Goal: Information Seeking & Learning: Check status

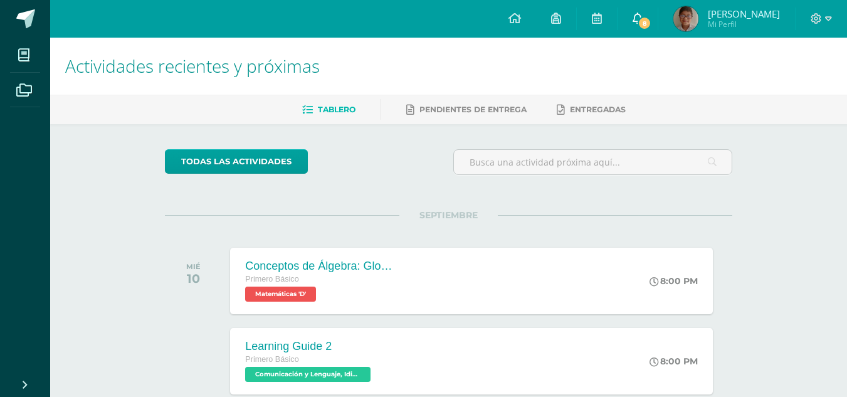
click at [642, 14] on icon at bounding box center [637, 18] width 10 height 11
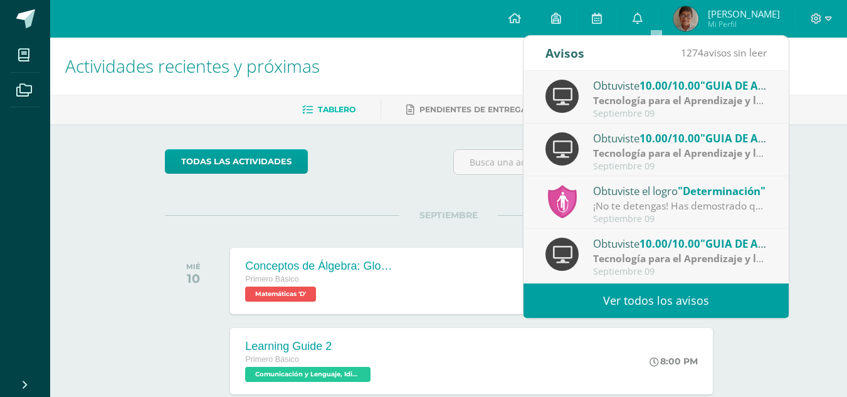
click at [696, 201] on div "¡No te detengas! Has demostrado que eres capaz de lograr lo que te has propuest…" at bounding box center [680, 206] width 174 height 14
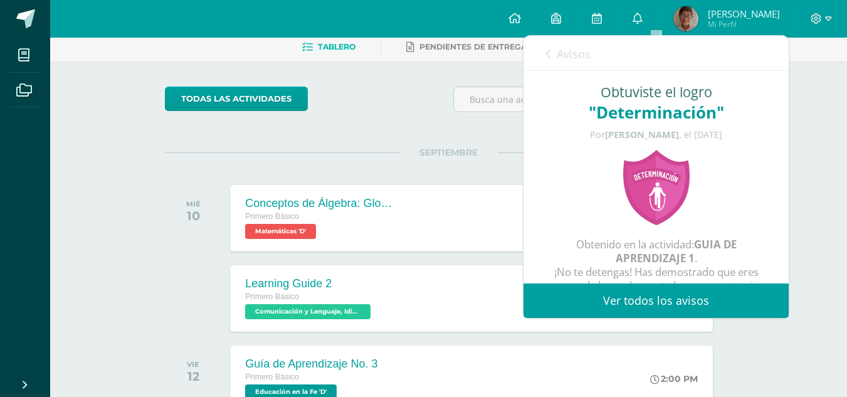
click at [661, 114] on div ""Determinación"" at bounding box center [655, 112] width 215 height 23
click at [649, 191] on div at bounding box center [656, 187] width 75 height 75
click at [521, 14] on icon at bounding box center [514, 18] width 13 height 11
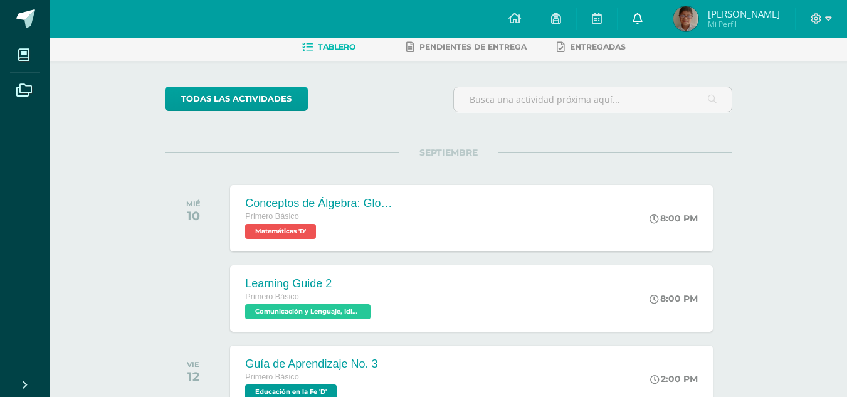
click at [657, 14] on link "0" at bounding box center [637, 19] width 40 height 38
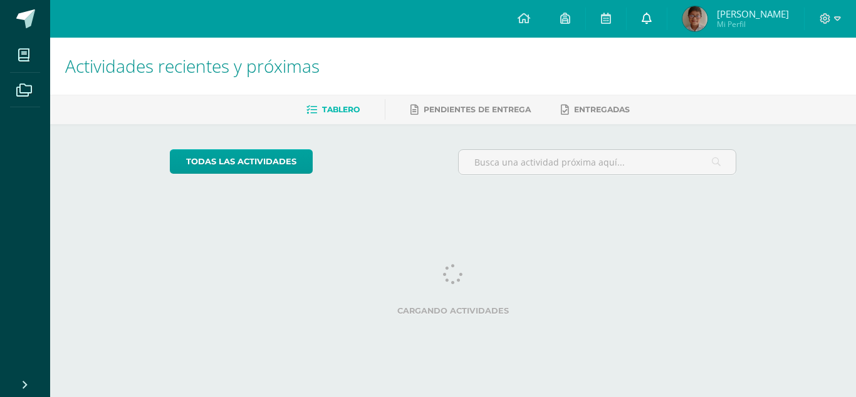
click at [652, 23] on icon at bounding box center [647, 18] width 10 height 11
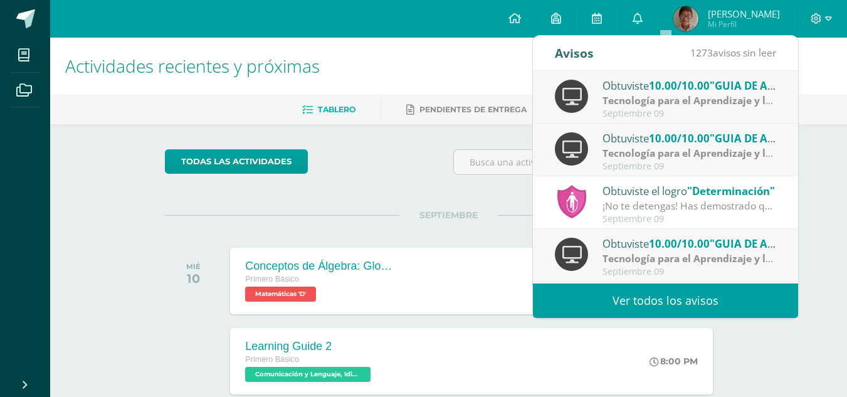
click at [457, 122] on div "Tablero Pendientes de entrega Entregadas" at bounding box center [463, 109] width 827 height 29
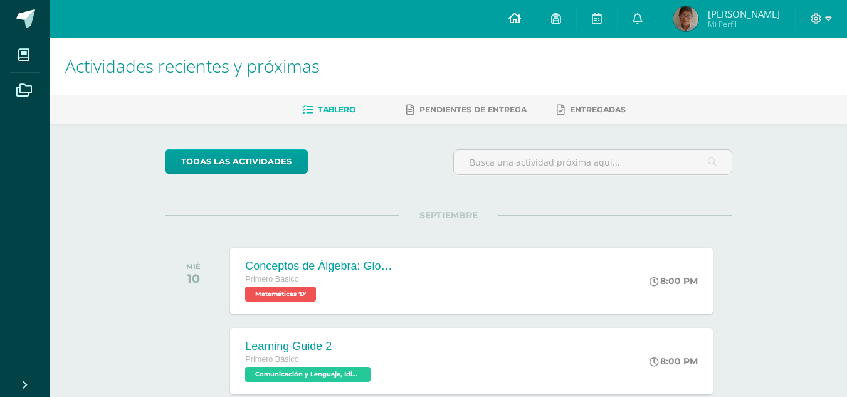
click at [525, 14] on link at bounding box center [514, 19] width 43 height 38
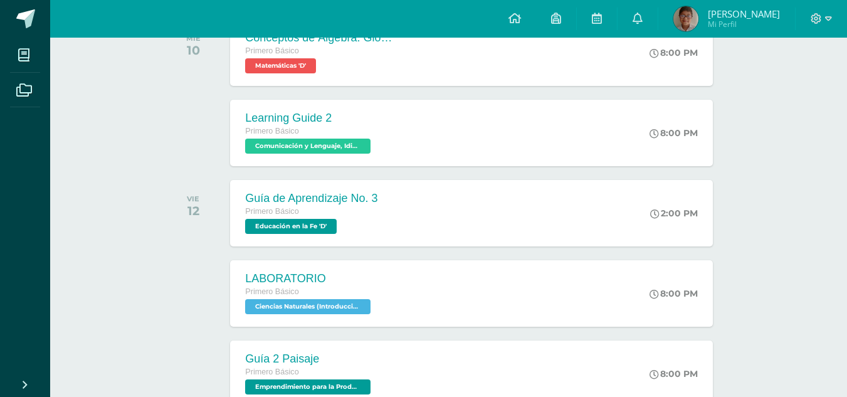
scroll to position [251, 0]
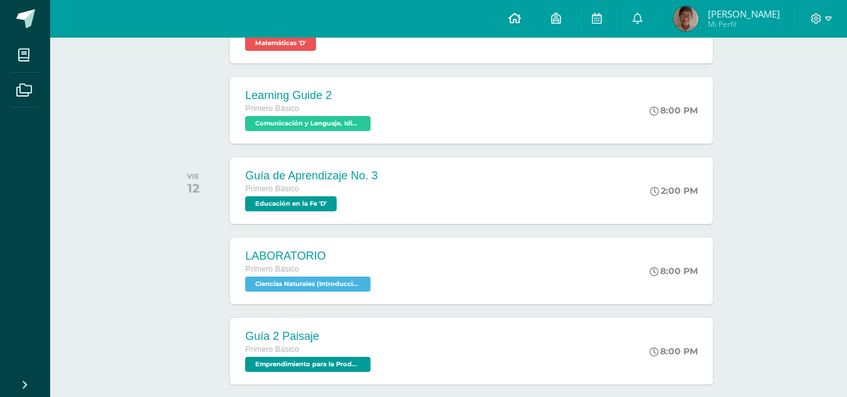
click at [521, 18] on icon at bounding box center [514, 18] width 13 height 11
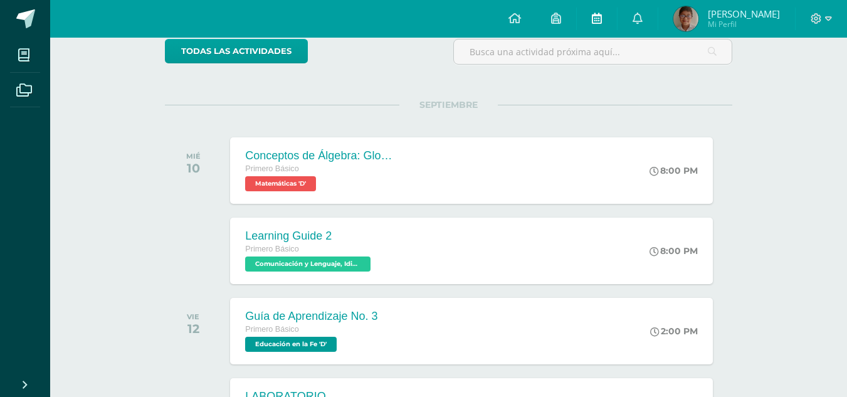
scroll to position [63, 0]
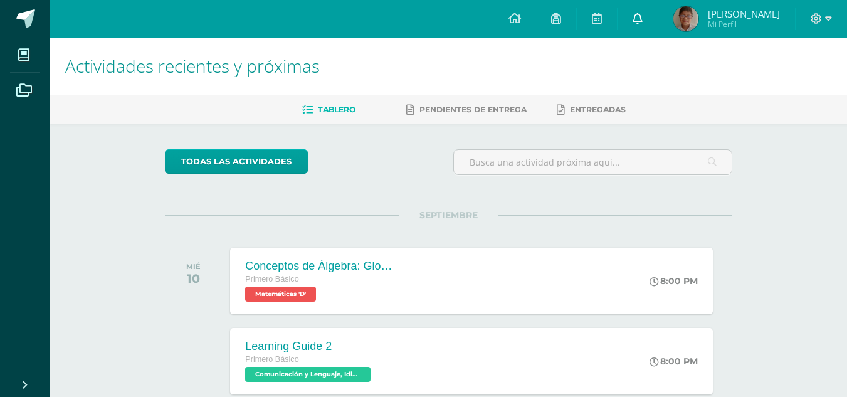
click at [640, 14] on link at bounding box center [637, 19] width 40 height 38
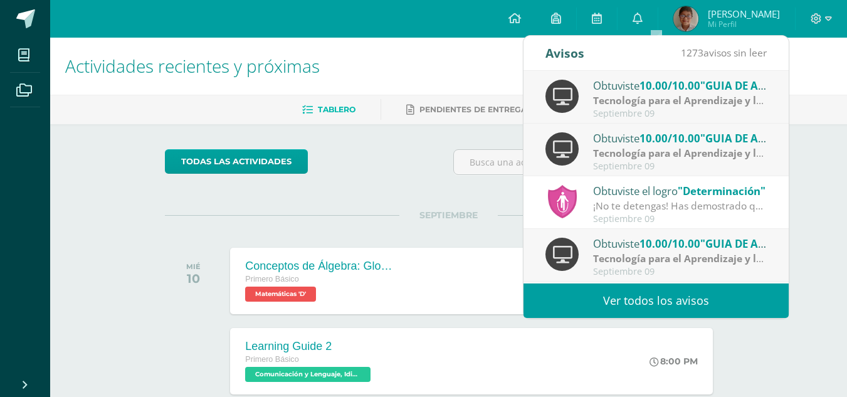
click at [698, 23] on img at bounding box center [685, 18] width 25 height 25
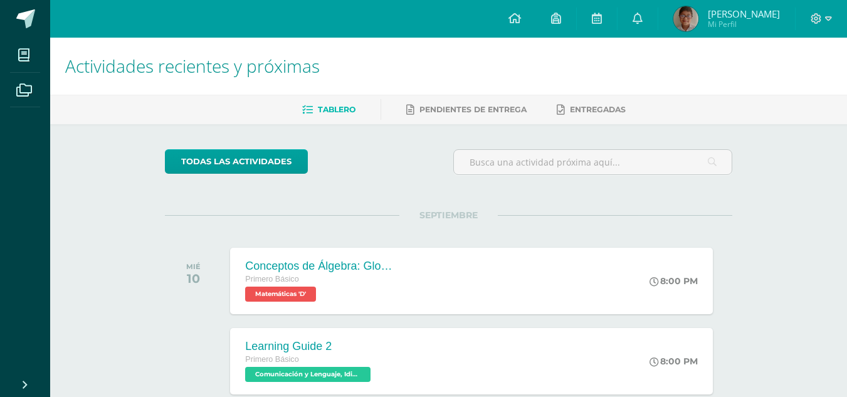
click at [698, 23] on img at bounding box center [685, 18] width 25 height 25
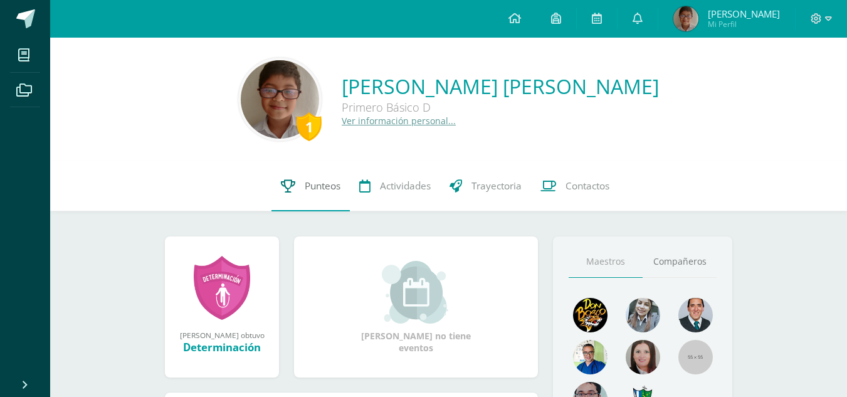
click at [332, 193] on link "Punteos" at bounding box center [310, 186] width 78 height 50
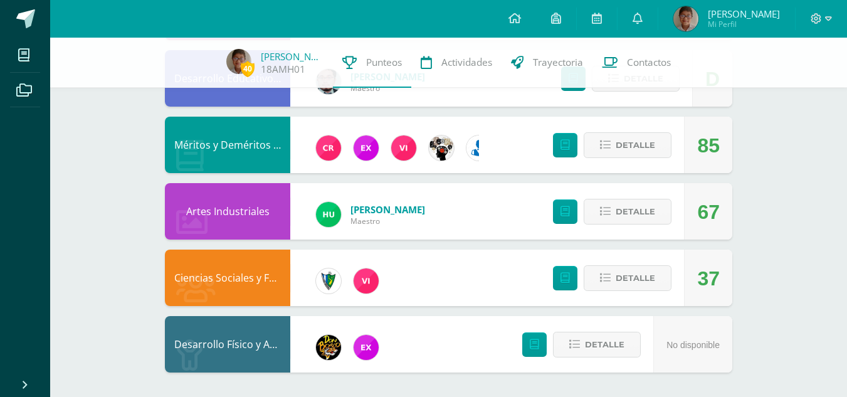
scroll to position [944, 0]
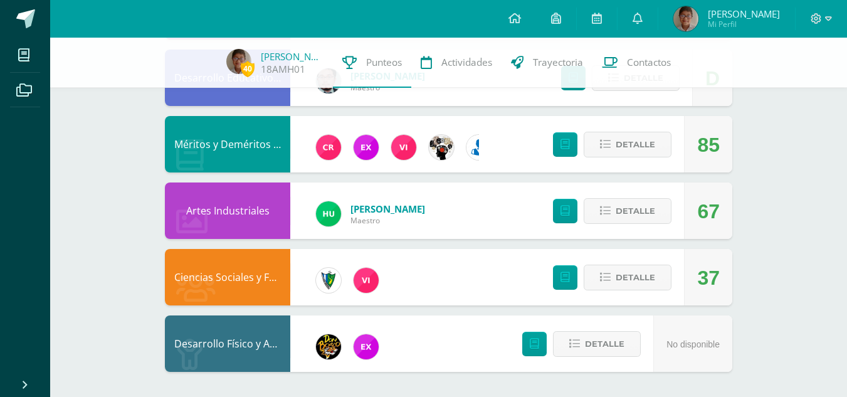
click at [831, 19] on div at bounding box center [820, 19] width 51 height 38
click at [521, 18] on icon at bounding box center [514, 18] width 13 height 11
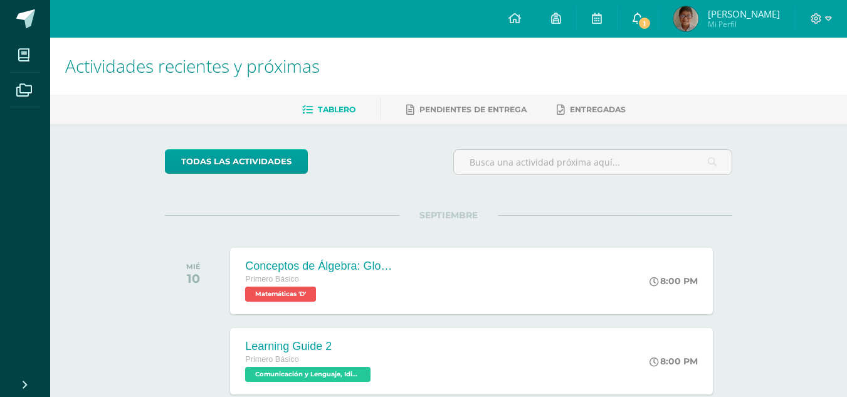
click at [657, 14] on link "1" at bounding box center [637, 19] width 40 height 38
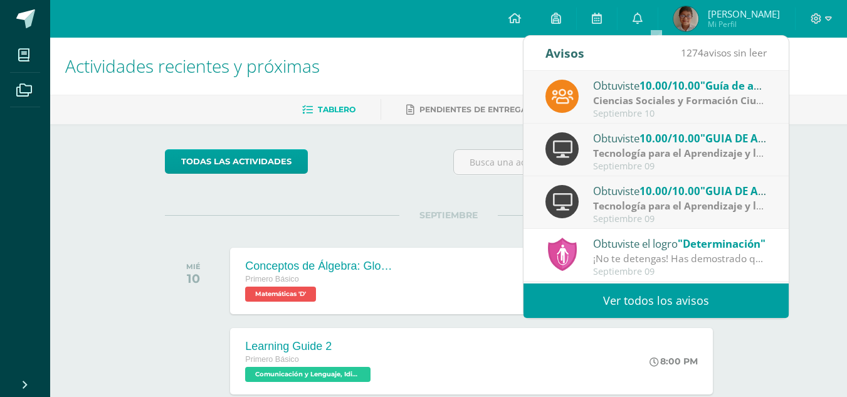
click at [723, 94] on strong "Ciencias Sociales y Formación Ciudadana e Interculturalidad" at bounding box center [739, 100] width 293 height 14
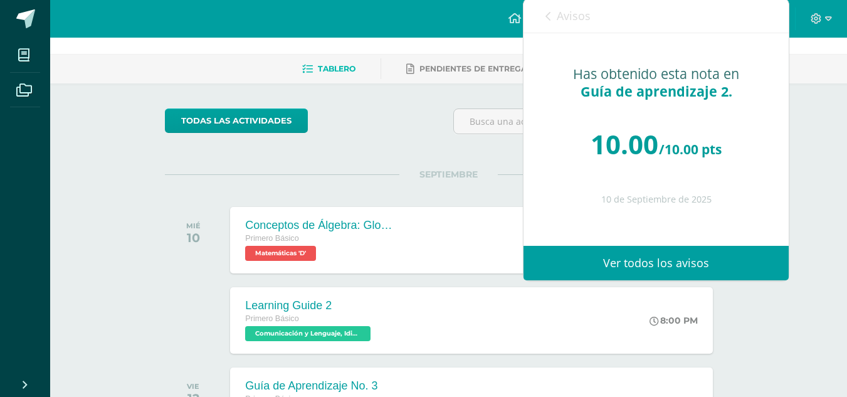
scroll to position [63, 0]
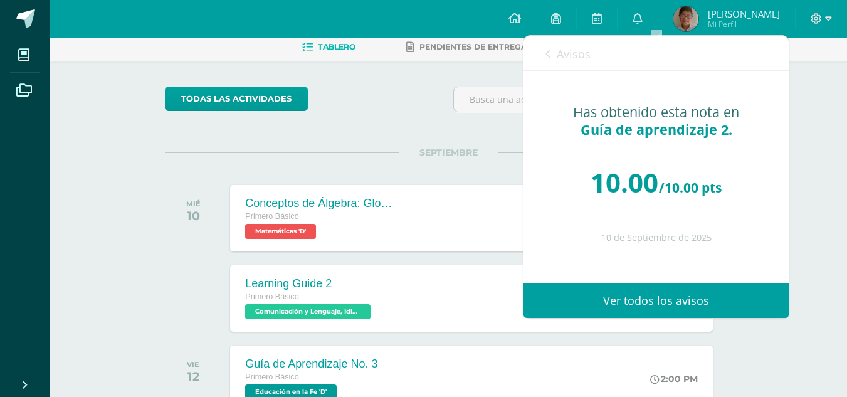
click at [641, 141] on div "Has obtenido esta nota en Guía de aprendizaje 2. 10.00 /10.00 pts 10 de Septiem…" at bounding box center [655, 168] width 265 height 194
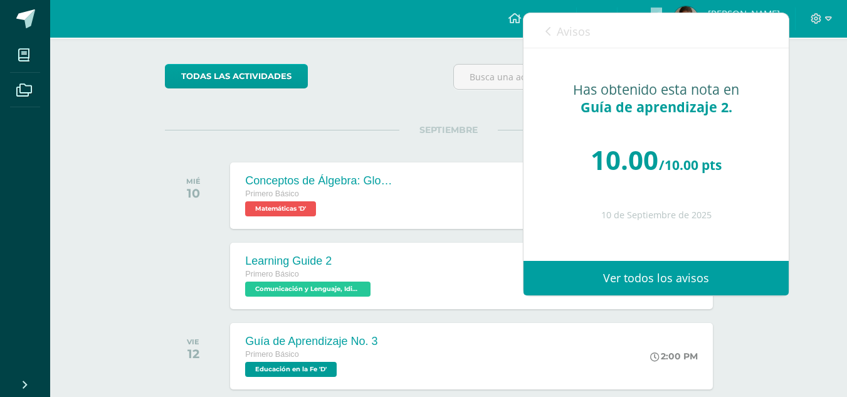
scroll to position [125, 0]
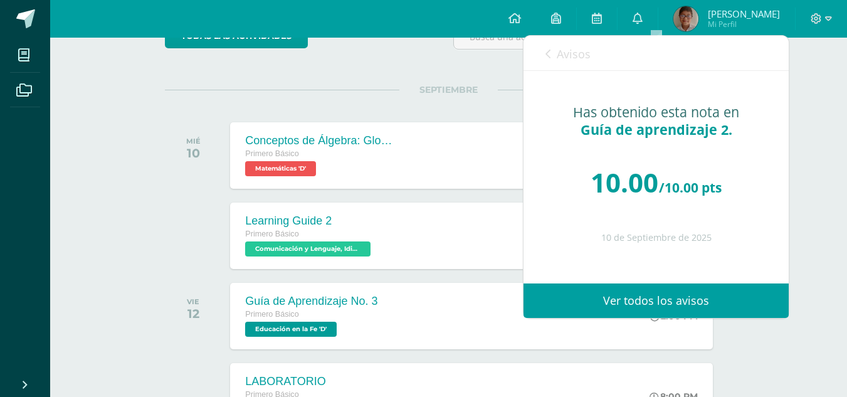
click at [682, 295] on link "Ver todos los avisos" at bounding box center [655, 300] width 265 height 34
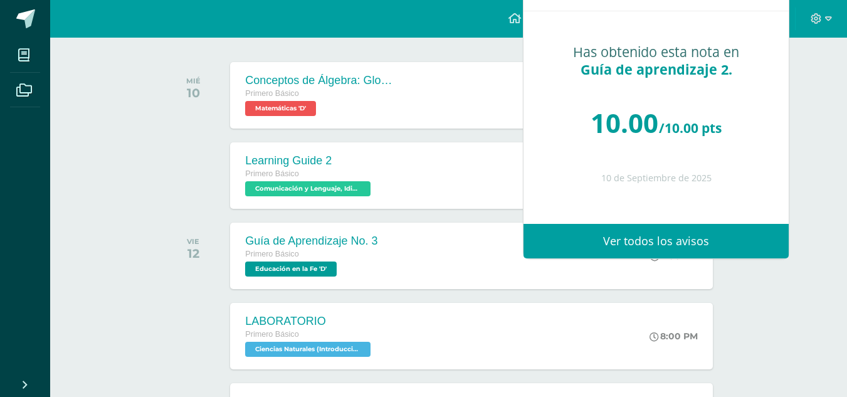
scroll to position [188, 0]
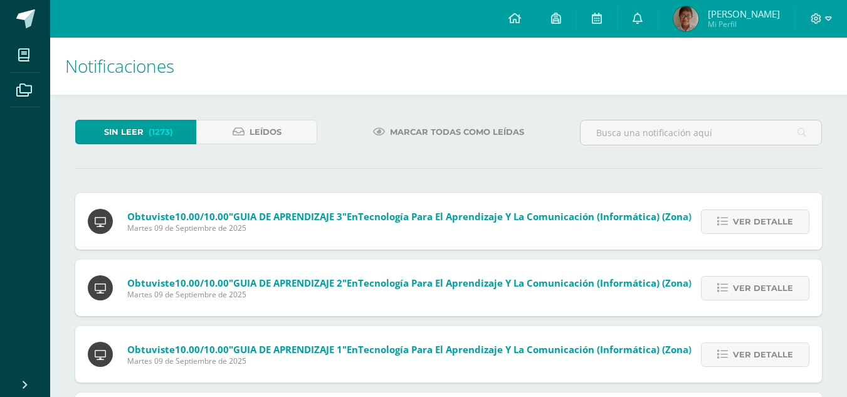
scroll to position [63, 0]
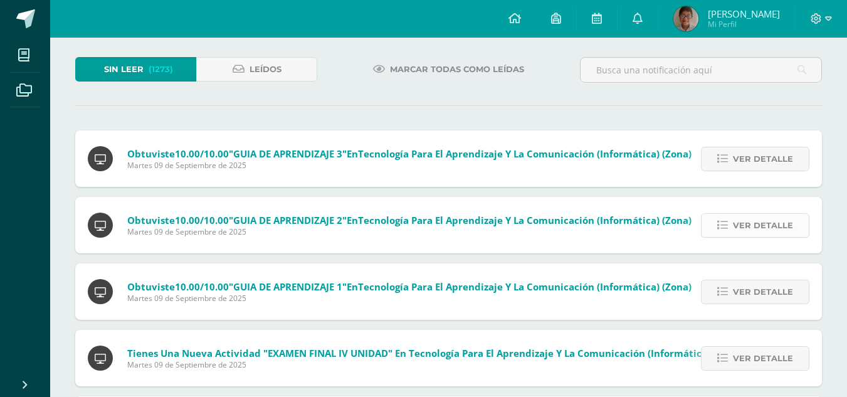
click at [743, 218] on span "Ver detalle" at bounding box center [763, 225] width 60 height 23
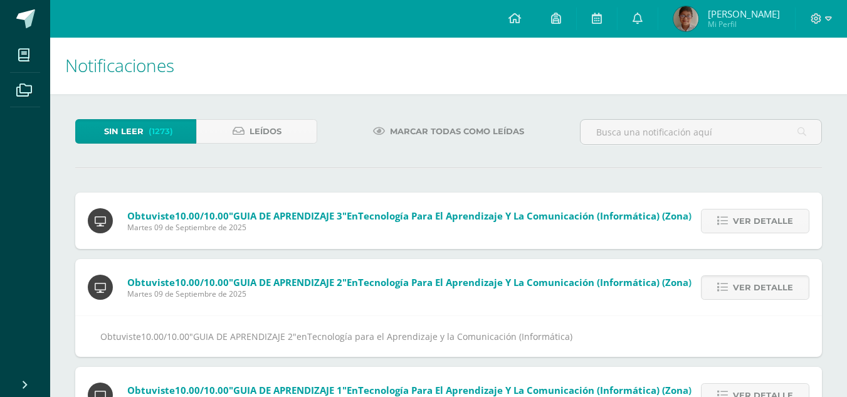
scroll to position [0, 0]
click at [456, 132] on span "Marcar todas como leídas" at bounding box center [457, 131] width 134 height 23
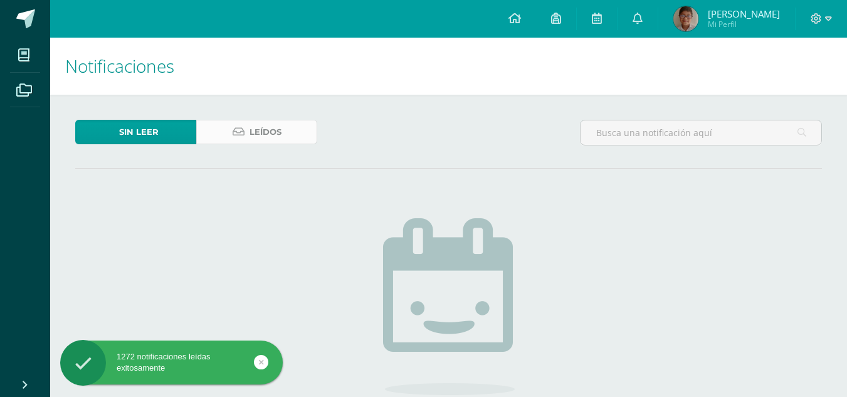
click at [274, 141] on span "Leídos" at bounding box center [265, 131] width 32 height 23
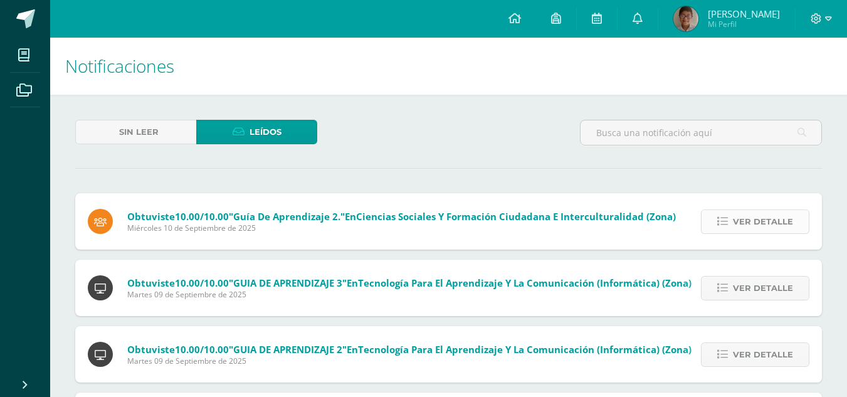
click at [730, 221] on link "Ver detalle" at bounding box center [755, 221] width 108 height 24
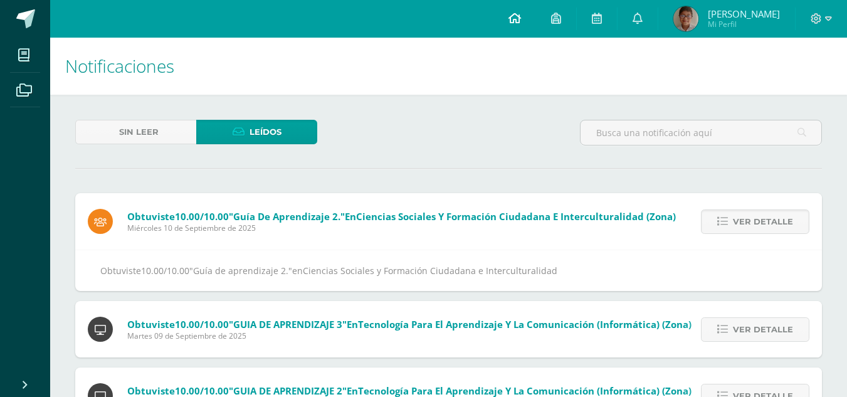
click at [521, 17] on icon at bounding box center [514, 18] width 13 height 11
click at [576, 19] on link at bounding box center [556, 19] width 40 height 38
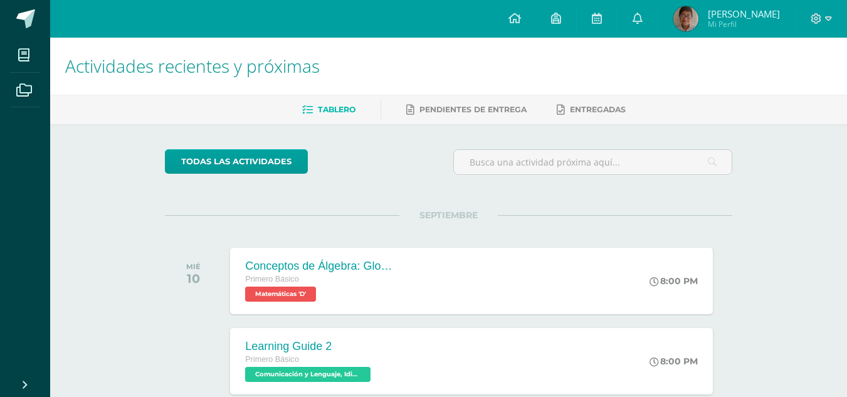
click at [561, 19] on icon at bounding box center [556, 18] width 10 height 11
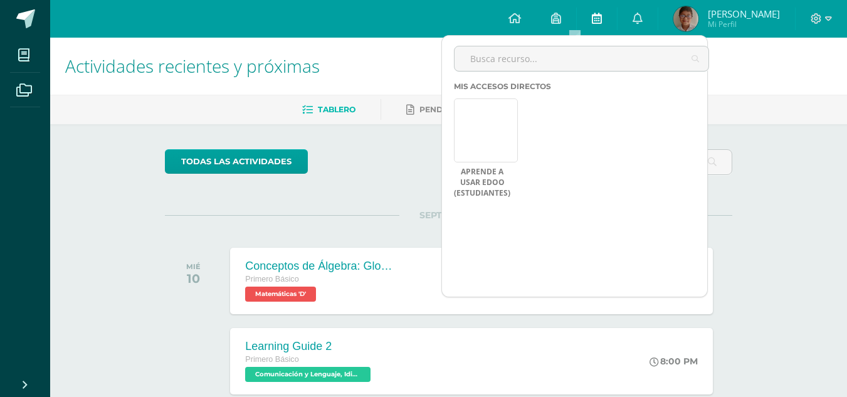
click at [617, 21] on link at bounding box center [597, 19] width 40 height 38
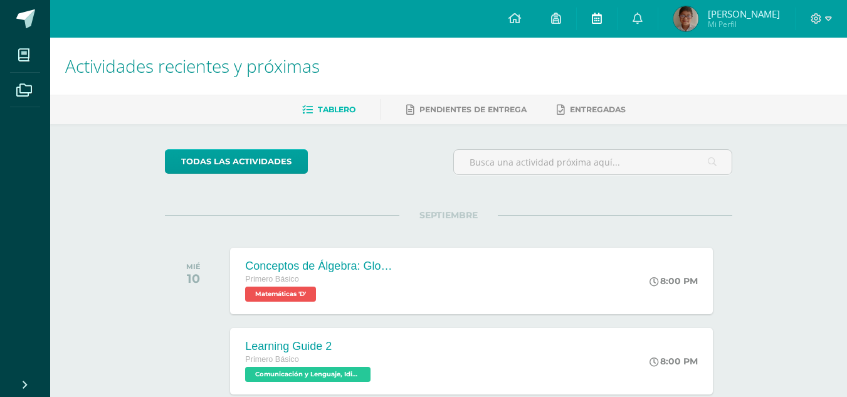
click at [602, 23] on icon at bounding box center [597, 18] width 10 height 11
click at [602, 19] on icon at bounding box center [597, 18] width 10 height 11
click at [642, 23] on icon at bounding box center [637, 18] width 10 height 11
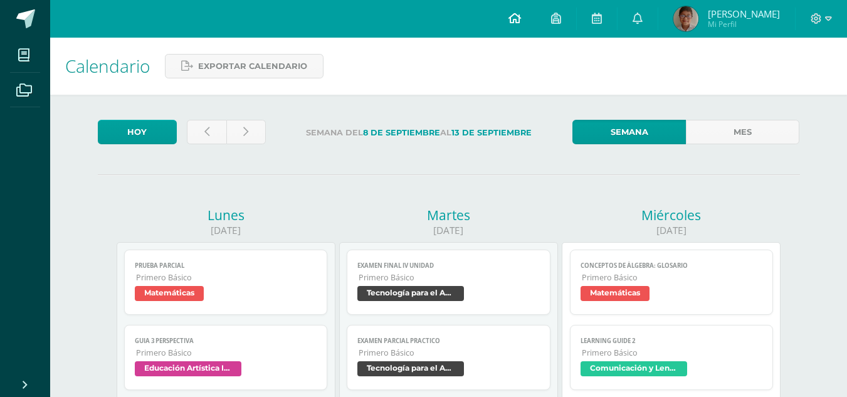
click at [521, 14] on icon at bounding box center [514, 18] width 13 height 11
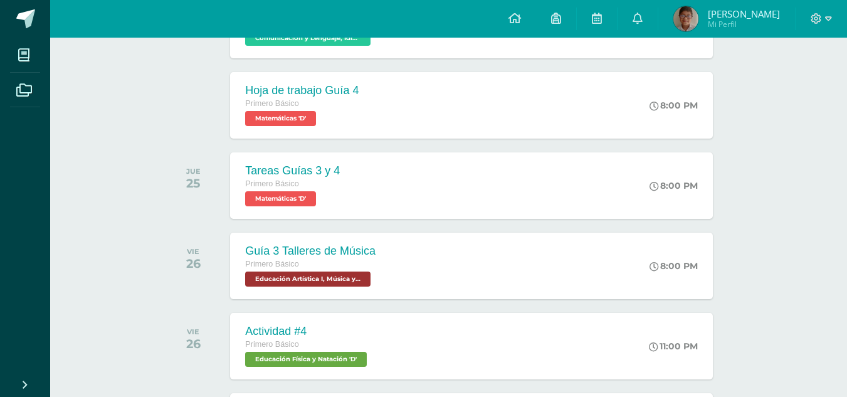
scroll to position [1441, 0]
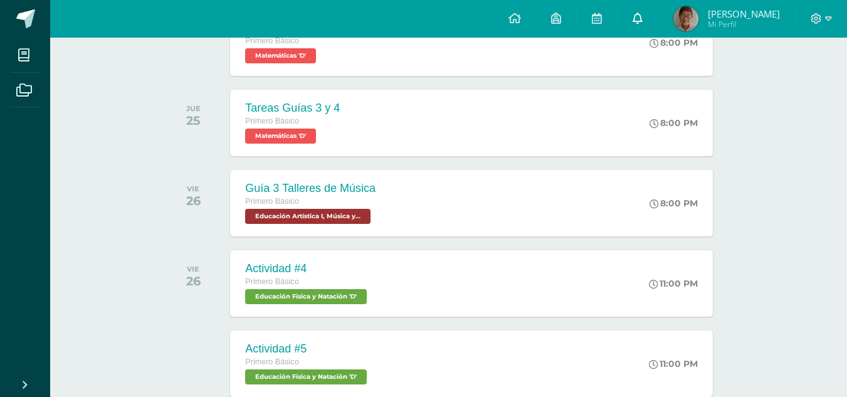
click at [657, 9] on link at bounding box center [637, 19] width 40 height 38
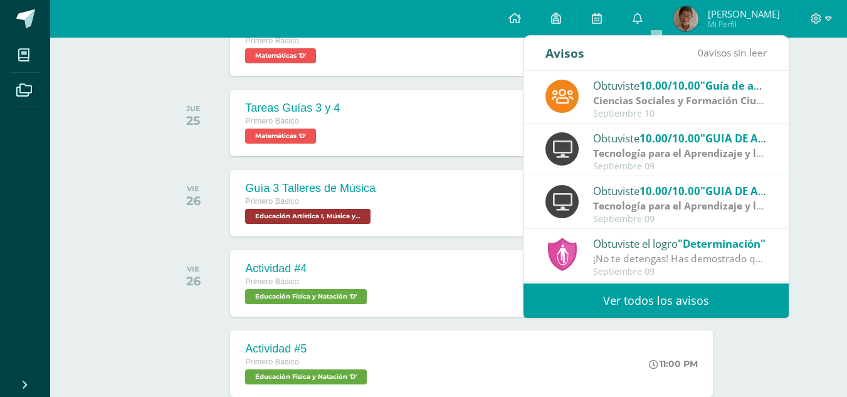
click at [698, 17] on img at bounding box center [685, 18] width 25 height 25
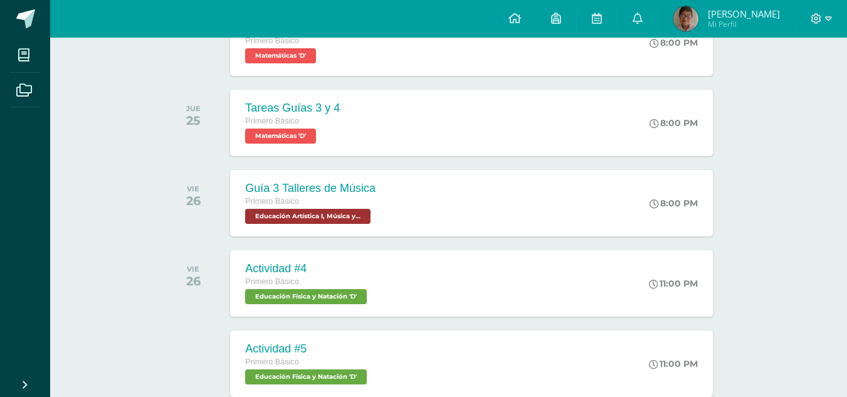
click at [698, 17] on img at bounding box center [685, 18] width 25 height 25
click at [698, 22] on img at bounding box center [685, 18] width 25 height 25
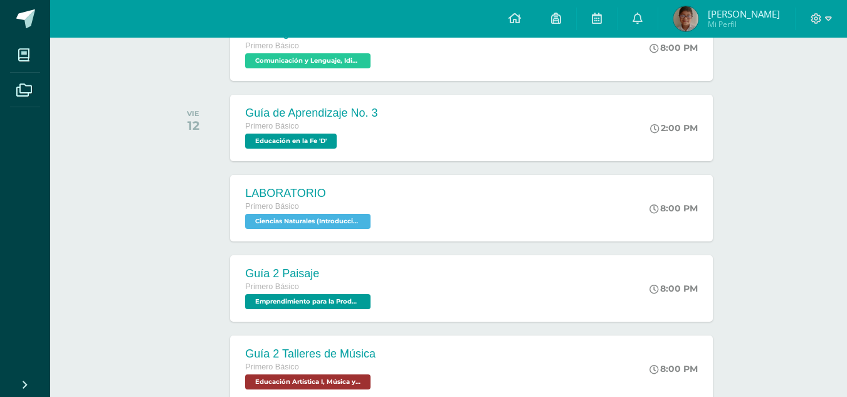
scroll to position [0, 0]
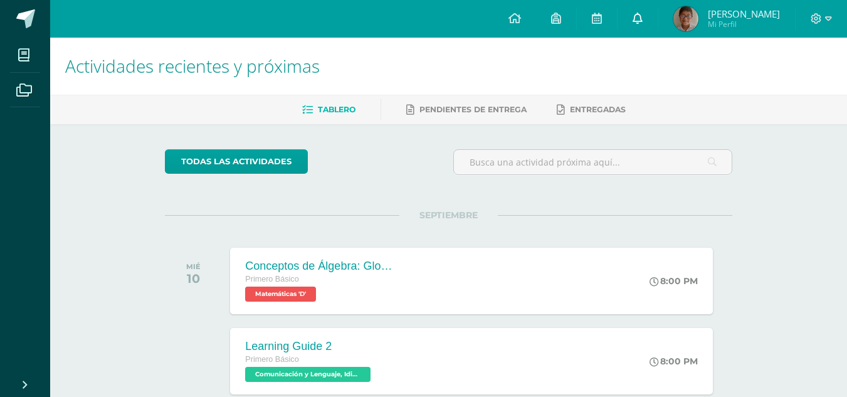
click at [642, 23] on icon at bounding box center [637, 18] width 10 height 11
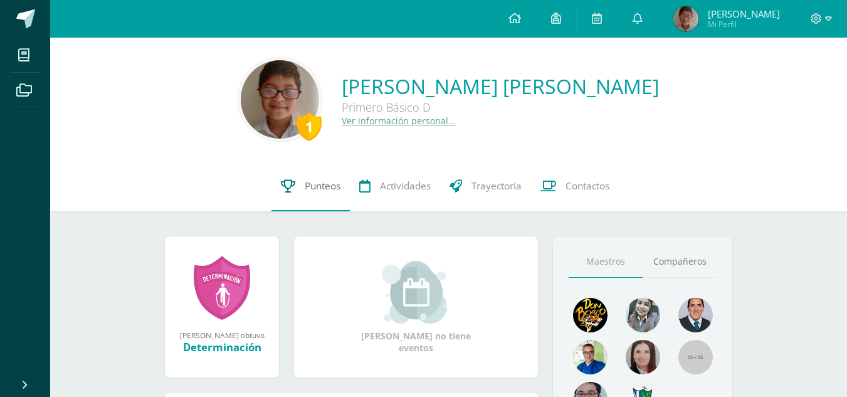
click at [325, 190] on span "Punteos" at bounding box center [323, 185] width 36 height 13
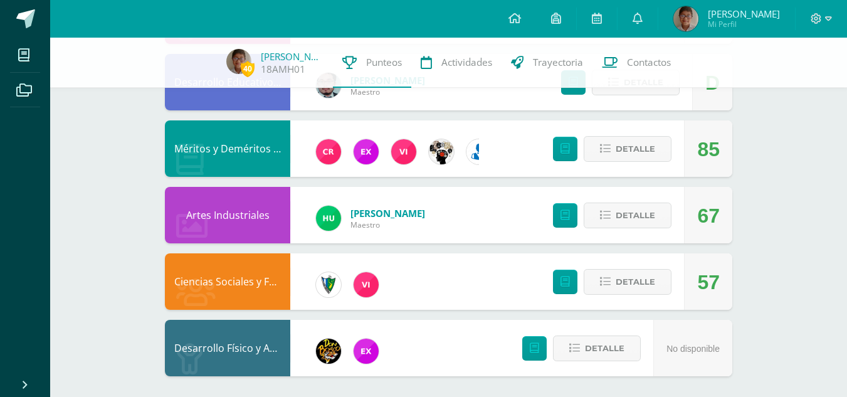
scroll to position [944, 0]
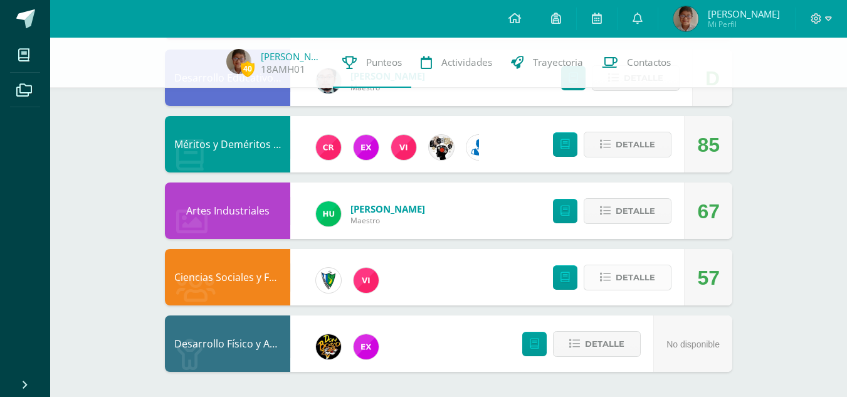
click at [619, 281] on span "Detalle" at bounding box center [634, 277] width 39 height 23
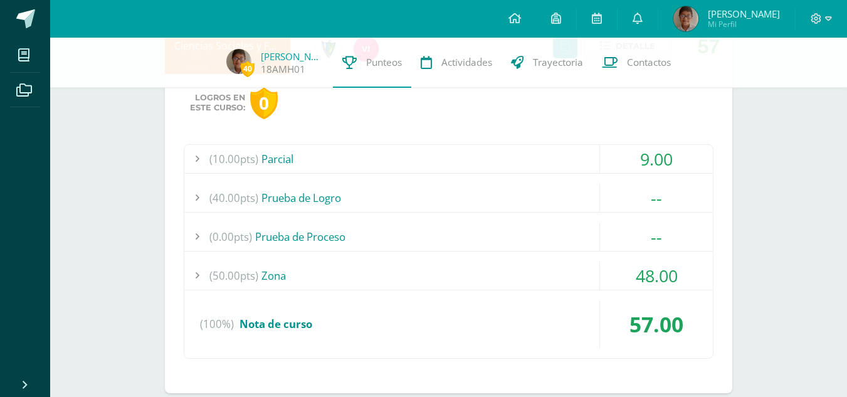
scroll to position [1195, 0]
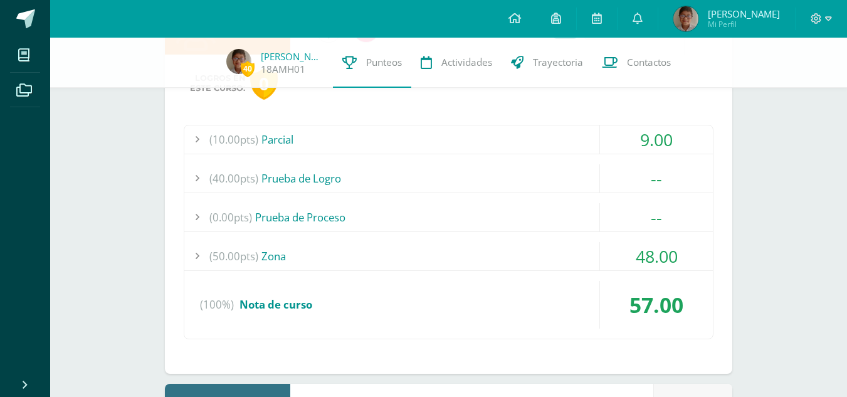
click at [273, 256] on div "(50.00pts) Zona" at bounding box center [448, 256] width 528 height 28
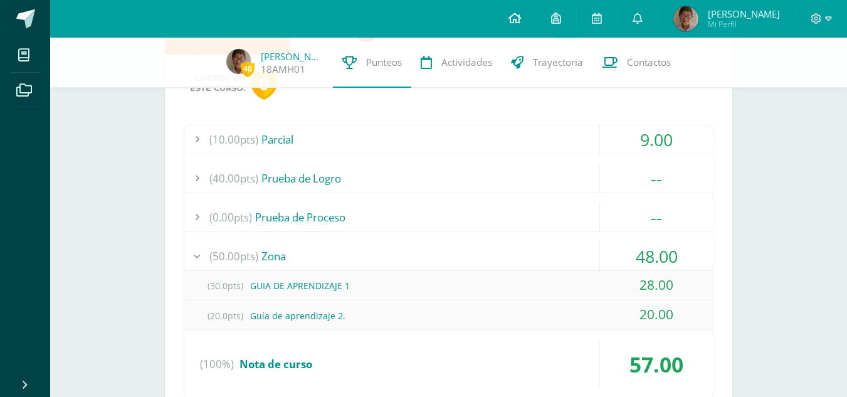
click at [536, 18] on link at bounding box center [514, 19] width 43 height 38
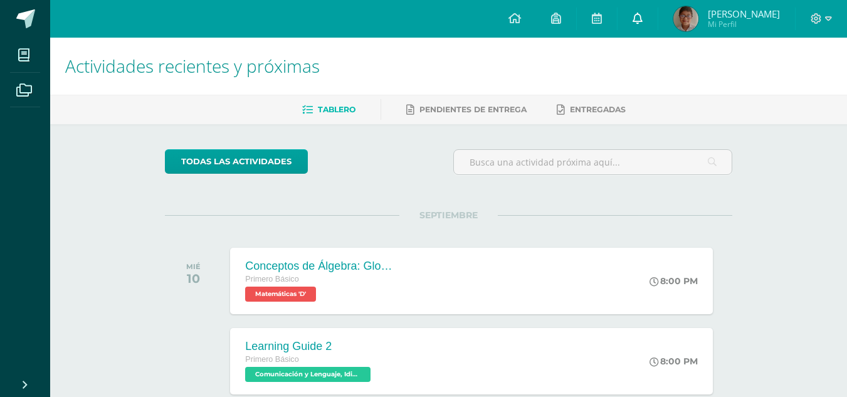
click at [642, 14] on icon at bounding box center [637, 18] width 10 height 11
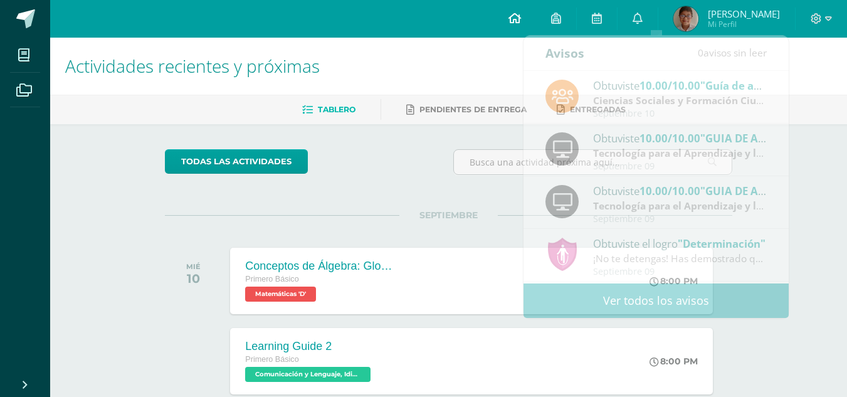
click at [521, 13] on icon at bounding box center [514, 18] width 13 height 11
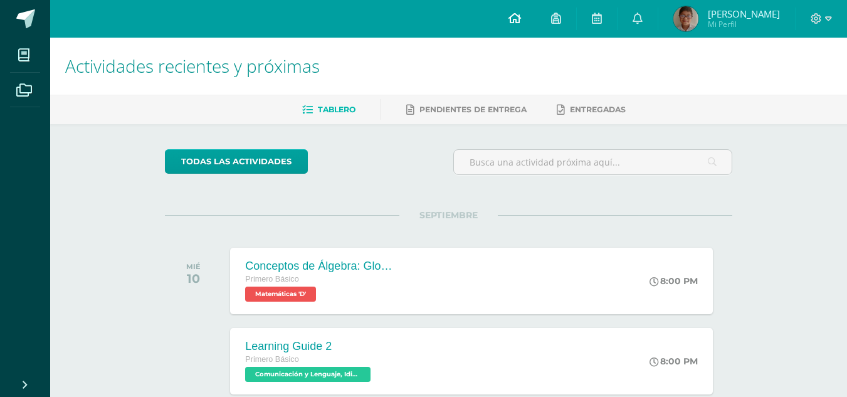
click at [536, 19] on link at bounding box center [514, 19] width 43 height 38
click at [642, 22] on icon at bounding box center [637, 18] width 10 height 11
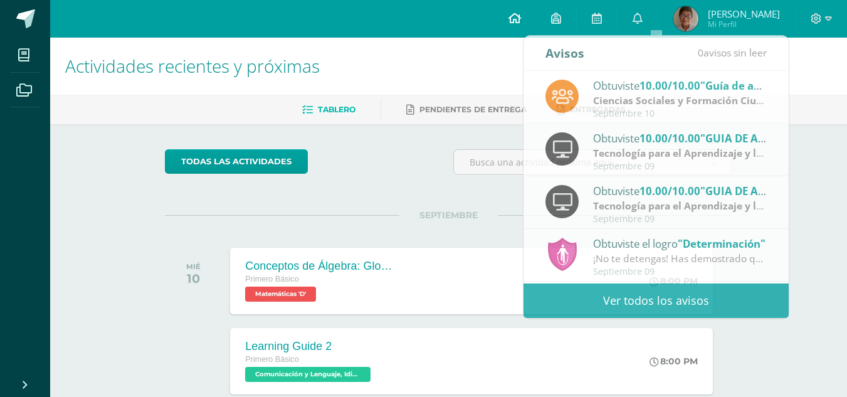
click at [521, 24] on span at bounding box center [514, 19] width 13 height 14
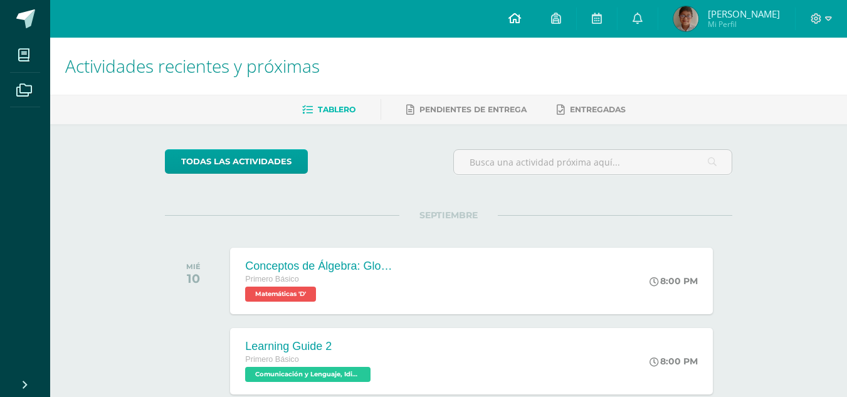
click at [521, 19] on icon at bounding box center [514, 18] width 13 height 11
click at [642, 19] on icon at bounding box center [637, 18] width 10 height 11
click at [517, 21] on link at bounding box center [514, 19] width 43 height 38
click at [521, 23] on icon at bounding box center [514, 18] width 13 height 11
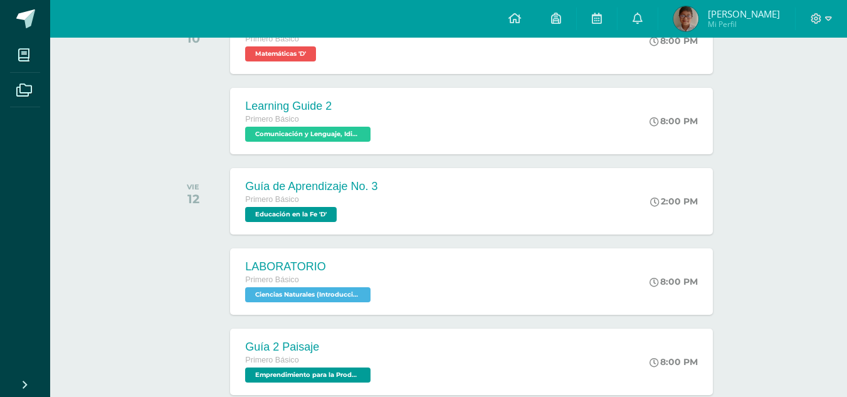
scroll to position [251, 0]
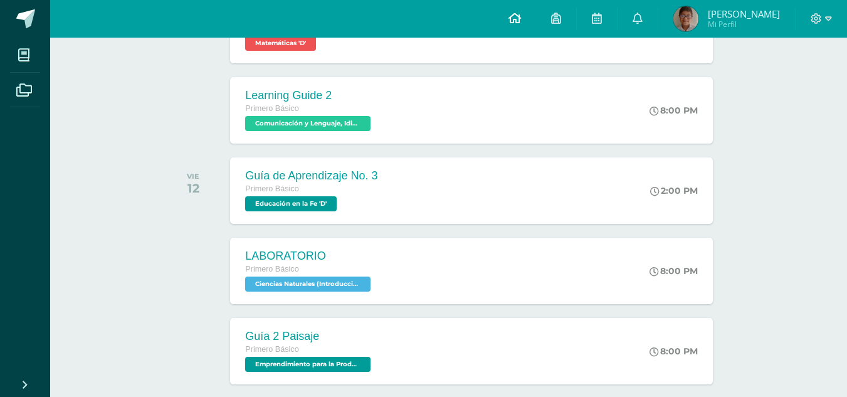
click at [524, 13] on link at bounding box center [514, 19] width 43 height 38
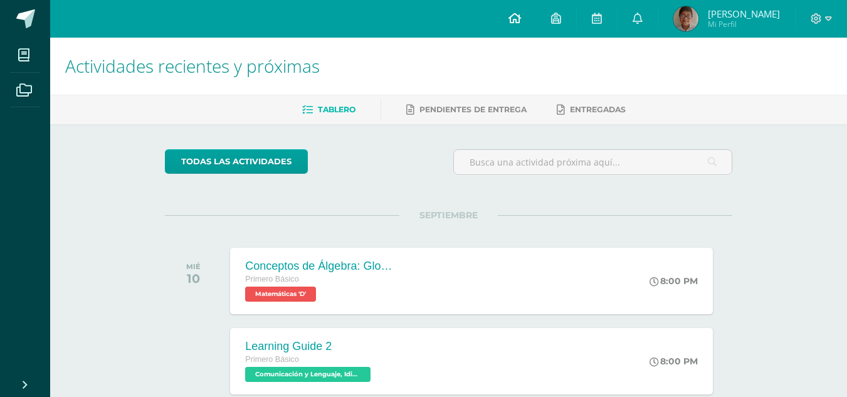
click at [521, 14] on icon at bounding box center [514, 18] width 13 height 11
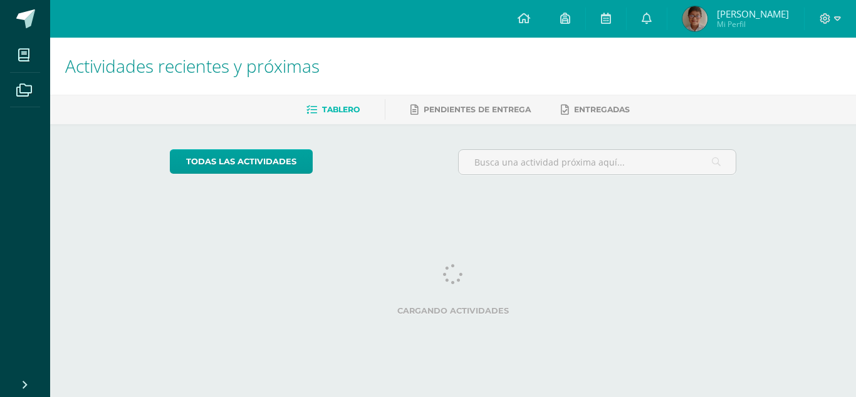
drag, startPoint x: 0, startPoint y: 0, endPoint x: 257, endPoint y: 95, distance: 274.0
click at [257, 95] on div "Tablero Pendientes de entrega Entregadas" at bounding box center [468, 109] width 836 height 29
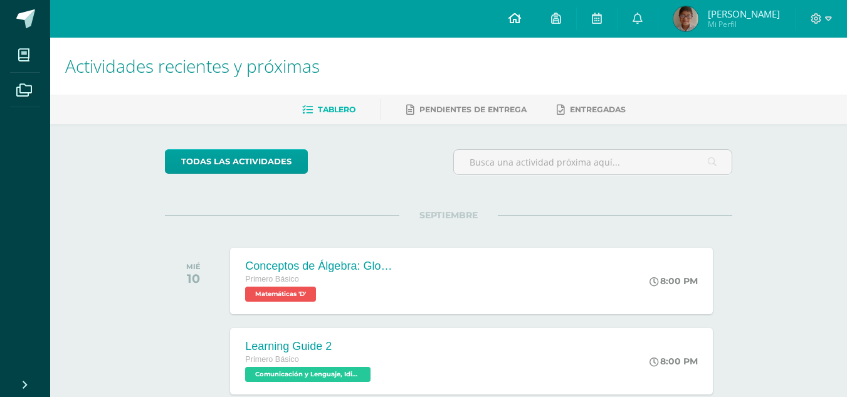
click at [536, 25] on link at bounding box center [514, 19] width 43 height 38
click at [651, 21] on span "1" at bounding box center [644, 23] width 14 height 14
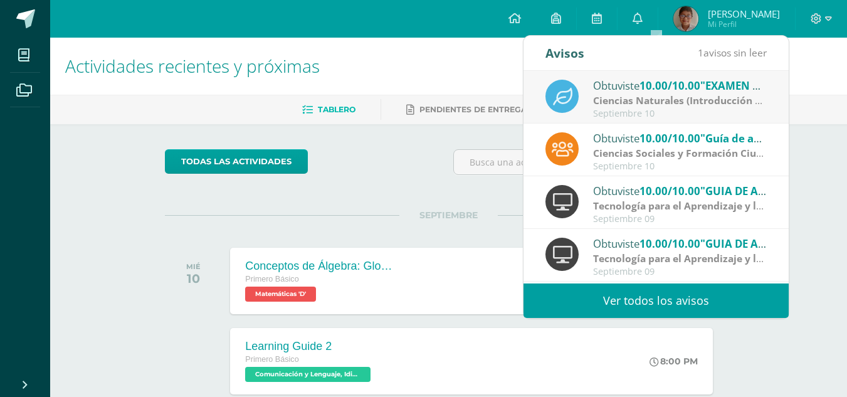
click at [704, 95] on strong "Ciencias Naturales (Introducción a la Biología)" at bounding box center [705, 100] width 224 height 14
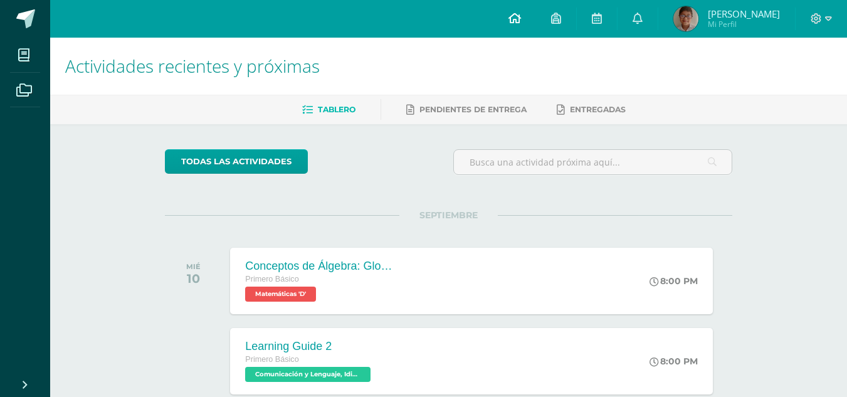
click at [521, 14] on icon at bounding box center [514, 18] width 13 height 11
click at [642, 14] on icon at bounding box center [637, 18] width 10 height 11
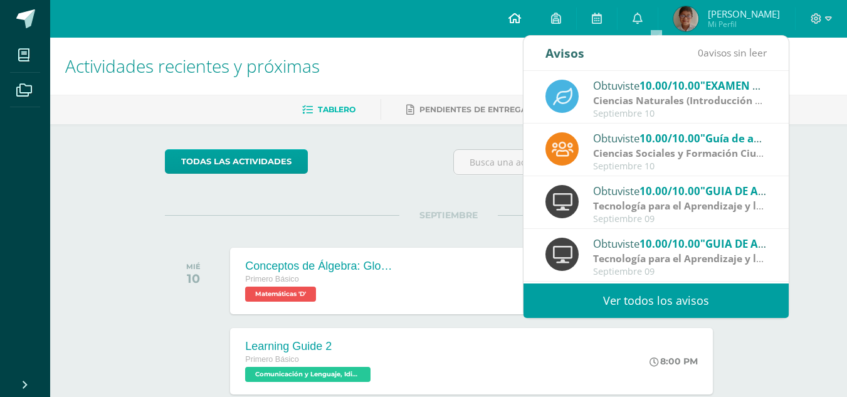
click at [521, 25] on span at bounding box center [514, 19] width 13 height 14
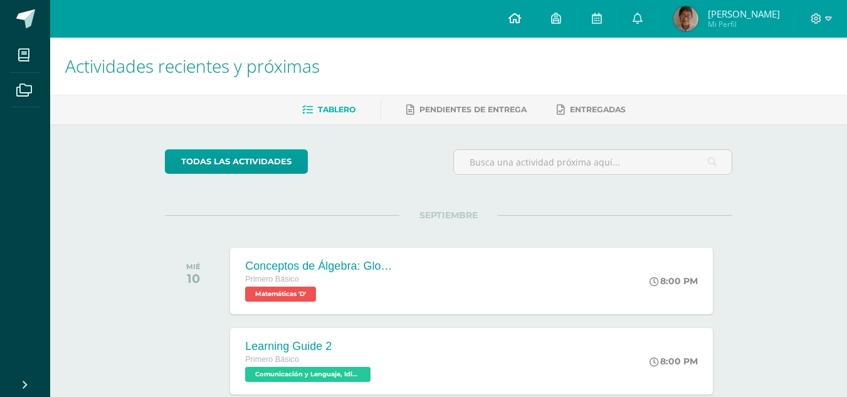
click at [521, 16] on icon at bounding box center [514, 18] width 13 height 11
click at [536, 28] on link at bounding box center [514, 19] width 43 height 38
click at [521, 15] on icon at bounding box center [514, 18] width 13 height 11
click at [649, 24] on link at bounding box center [637, 19] width 40 height 38
click at [642, 16] on icon at bounding box center [637, 18] width 10 height 11
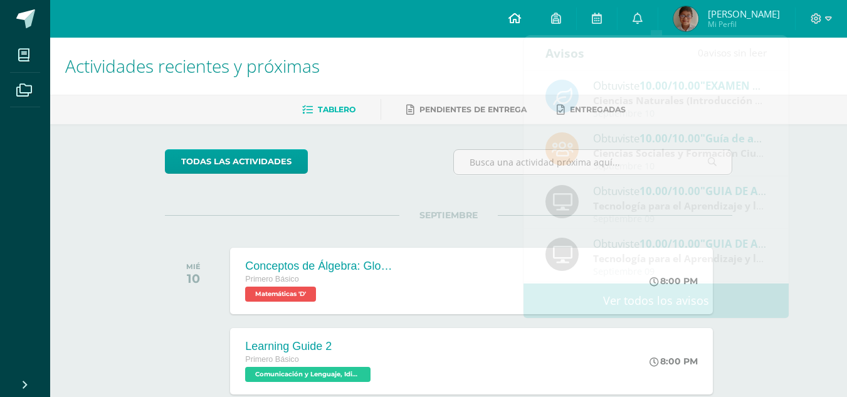
click at [521, 14] on icon at bounding box center [514, 18] width 13 height 11
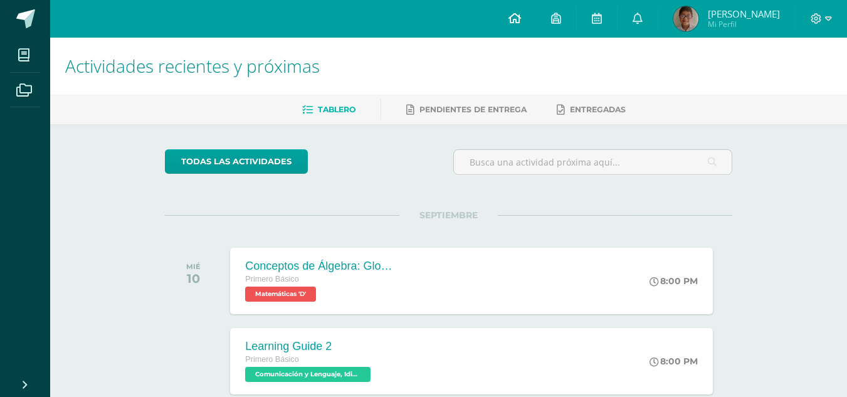
click at [521, 24] on span at bounding box center [514, 19] width 13 height 14
click at [536, 21] on link at bounding box center [514, 19] width 43 height 38
click at [521, 16] on icon at bounding box center [514, 18] width 13 height 11
